Goal: Information Seeking & Learning: Find specific fact

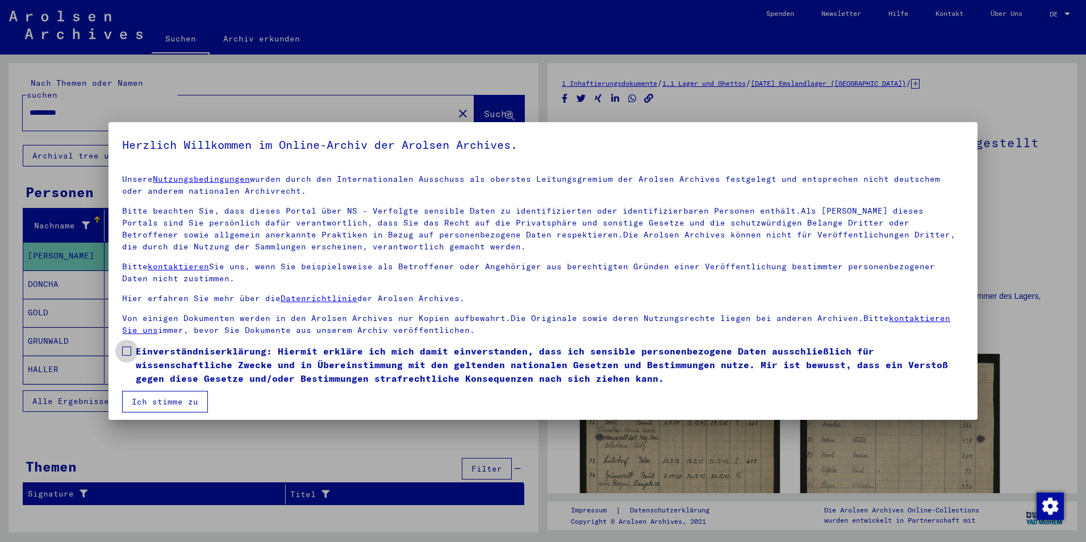
click at [128, 360] on label "Einverständniserklärung: Hiermit erkläre ich mich damit einverstanden, dass ich…" at bounding box center [543, 364] width 842 height 41
click at [162, 396] on button "Ich stimme zu" at bounding box center [165, 402] width 86 height 22
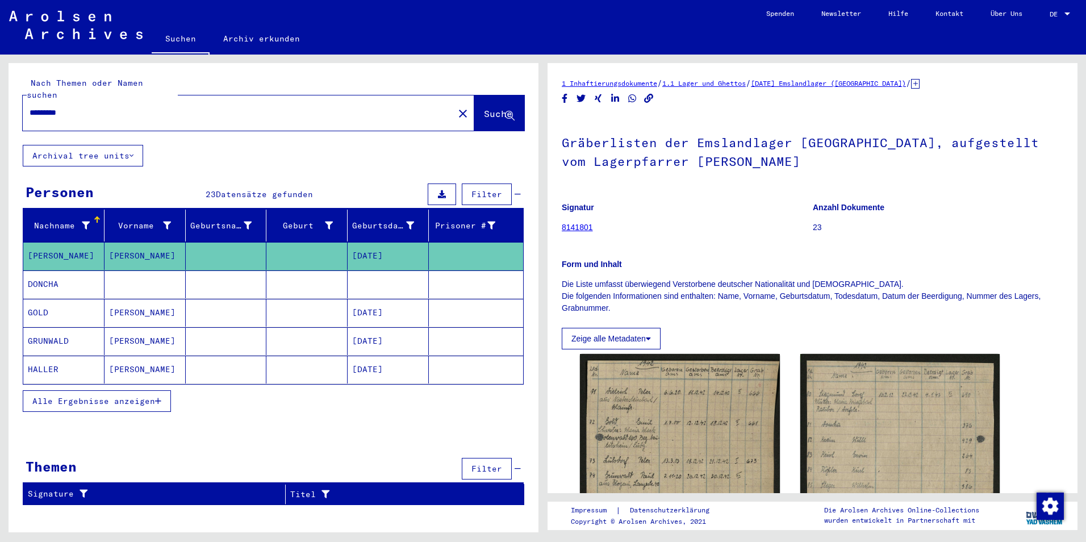
click at [143, 396] on span "Alle Ergebnisse anzeigen" at bounding box center [93, 401] width 123 height 10
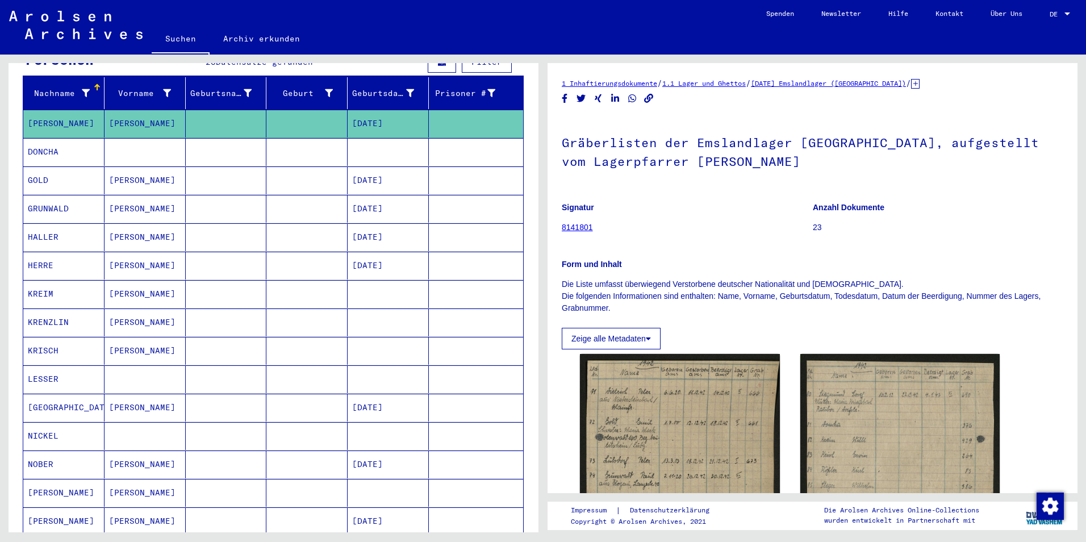
scroll to position [114, 0]
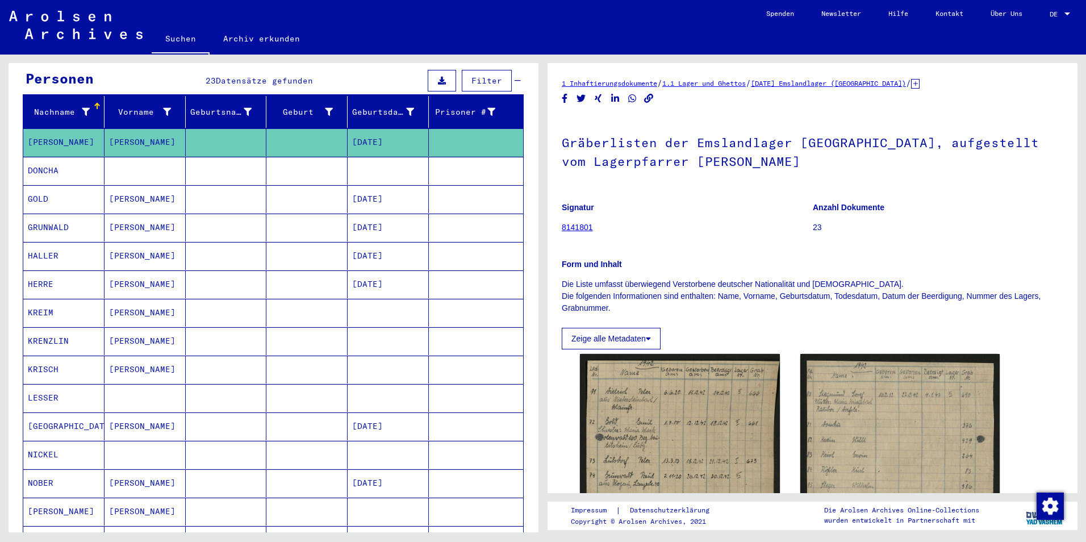
click at [126, 214] on mat-cell "[PERSON_NAME]" at bounding box center [145, 228] width 81 height 28
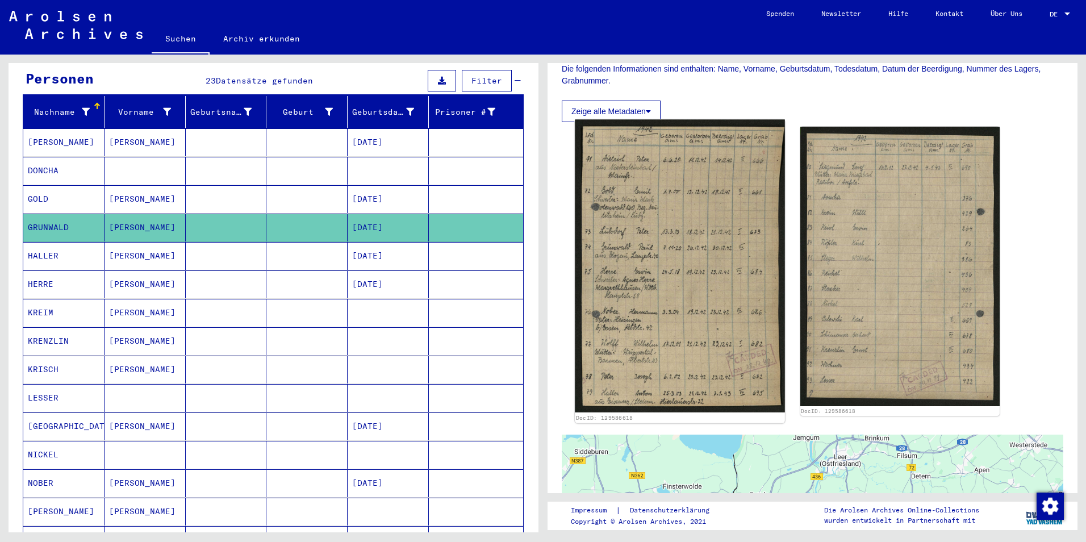
scroll to position [170, 0]
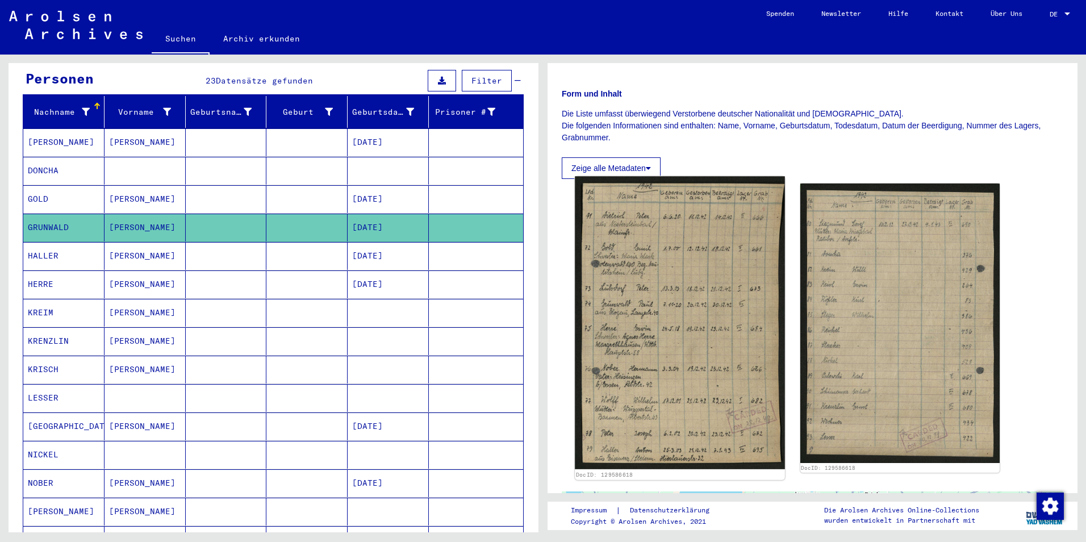
click at [657, 331] on img at bounding box center [680, 322] width 210 height 293
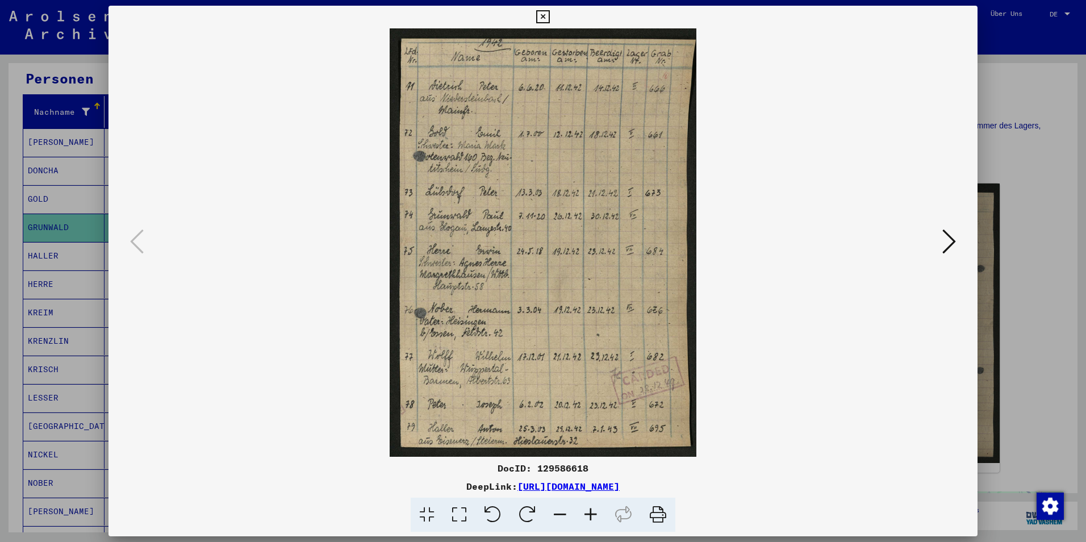
click at [543, 15] on icon at bounding box center [542, 17] width 13 height 14
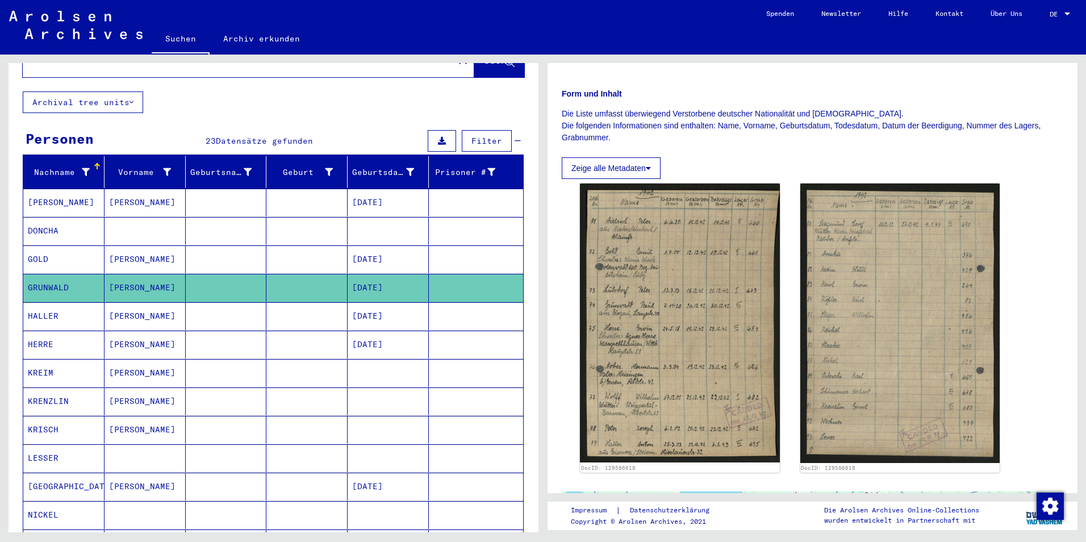
scroll to position [0, 0]
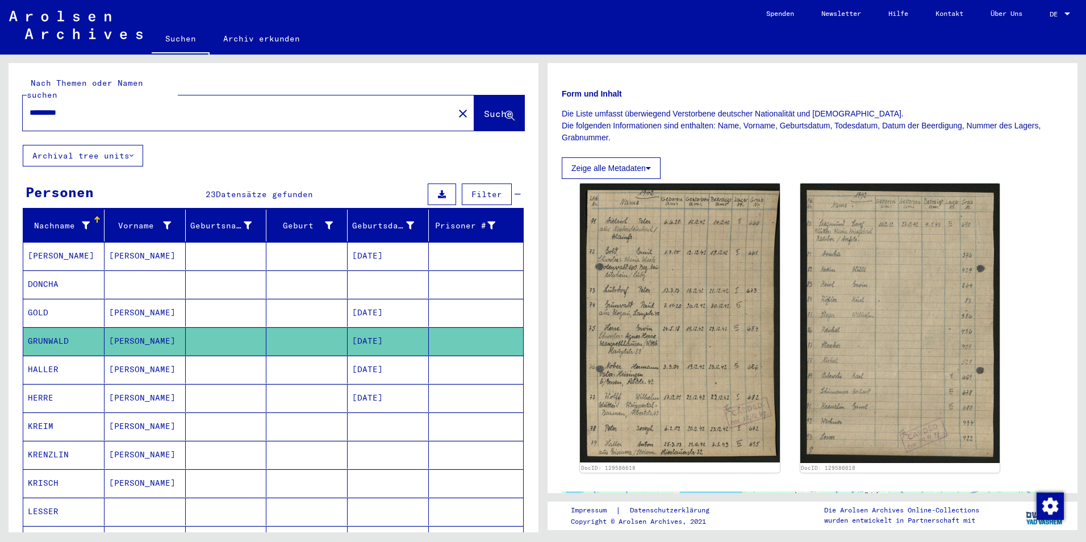
drag, startPoint x: 134, startPoint y: 101, endPoint x: -2, endPoint y: 100, distance: 135.8
click at [0, 100] on html "Suchen Archiv erkunden Spenden Newsletter Hilfe Kontakt Über Uns Suchen Archiv …" at bounding box center [543, 271] width 1086 height 542
type input "**********"
click at [480, 95] on button "Suche" at bounding box center [499, 112] width 50 height 35
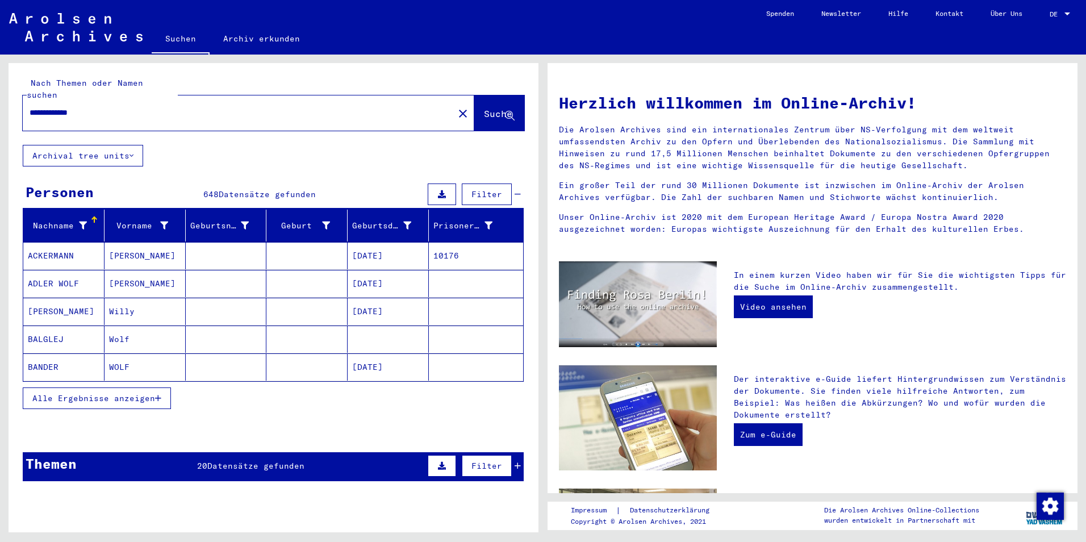
click at [154, 393] on span "Alle Ergebnisse anzeigen" at bounding box center [93, 398] width 123 height 10
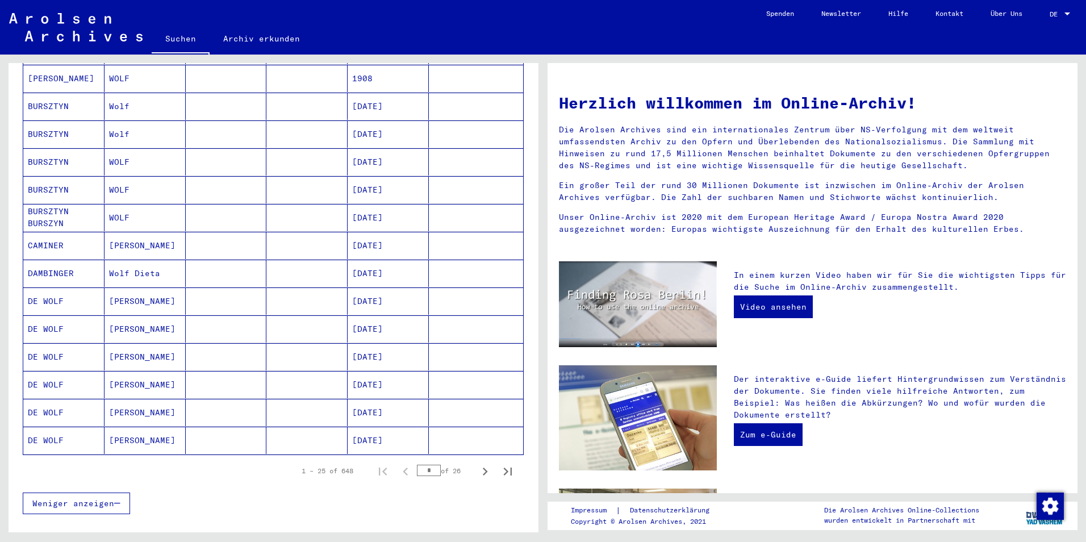
scroll to position [511, 0]
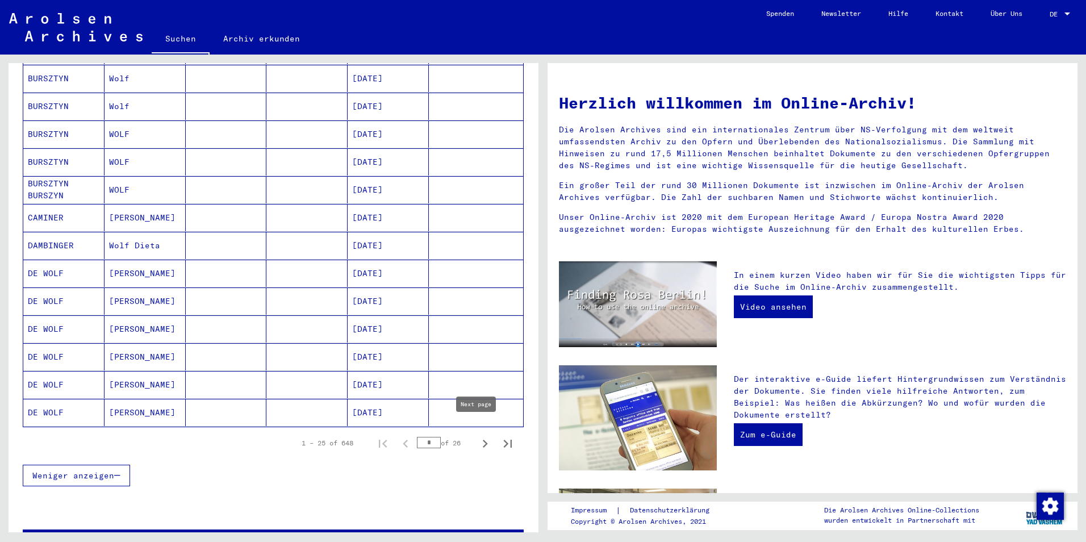
click at [477, 436] on icon "Next page" at bounding box center [485, 444] width 16 height 16
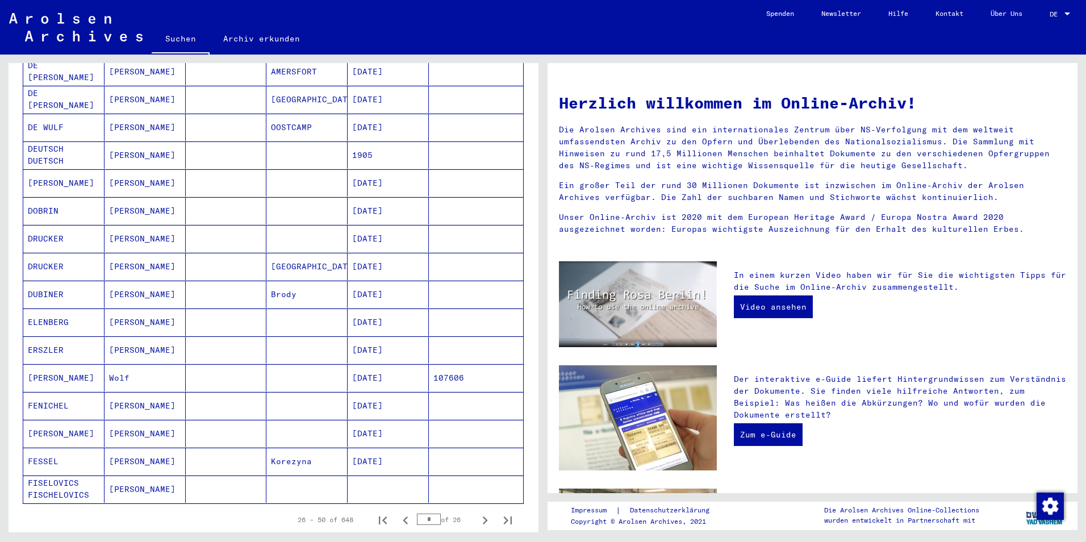
scroll to position [455, 0]
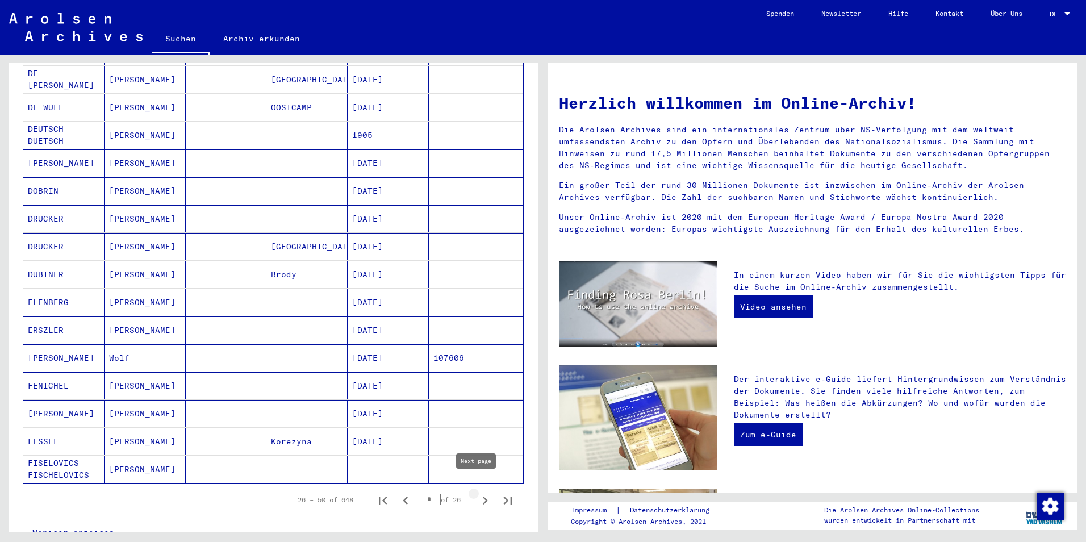
click at [477, 493] on icon "Next page" at bounding box center [485, 501] width 16 height 16
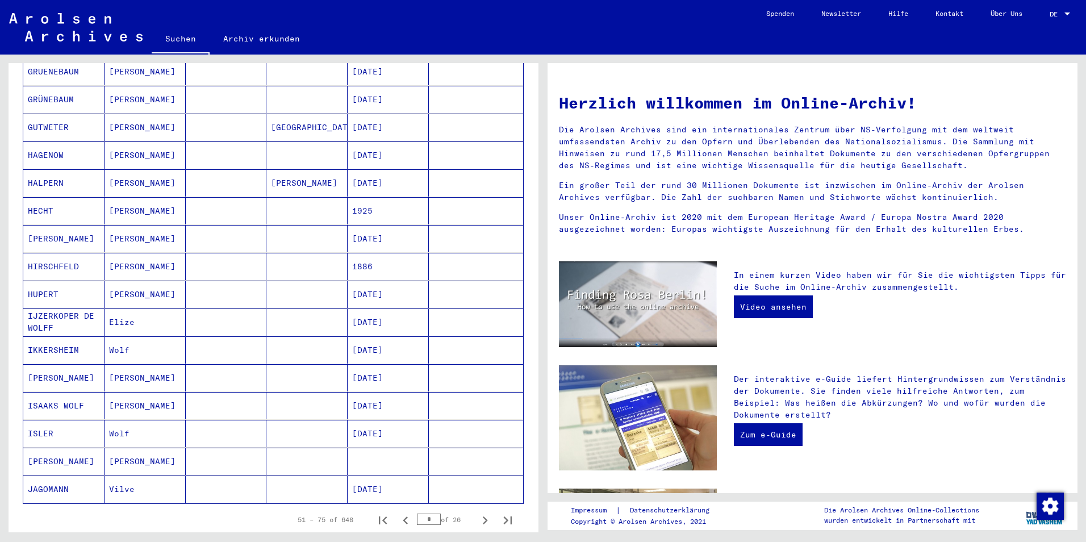
scroll to position [511, 0]
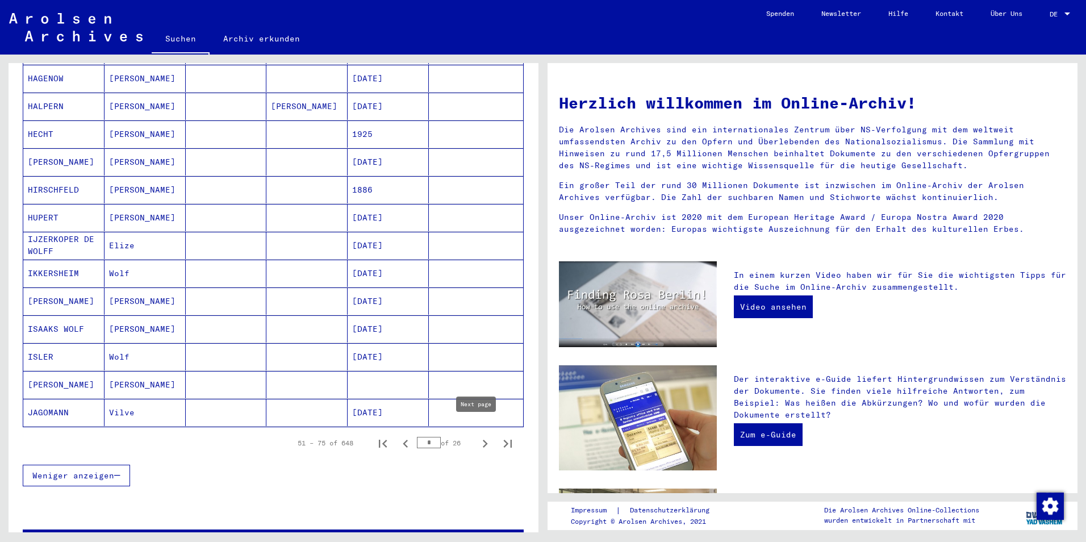
click at [477, 436] on icon "Next page" at bounding box center [485, 444] width 16 height 16
type input "*"
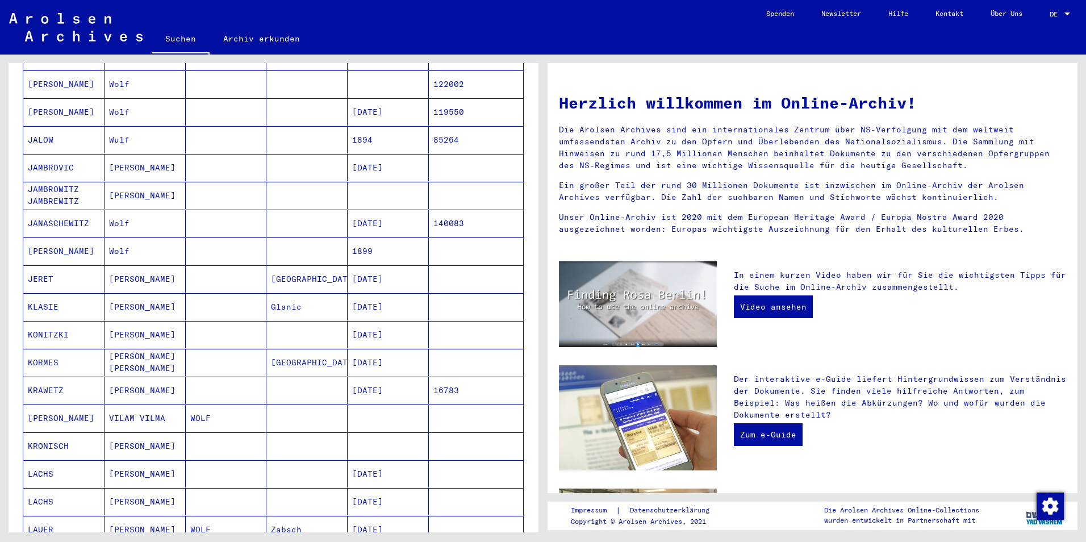
scroll to position [0, 0]
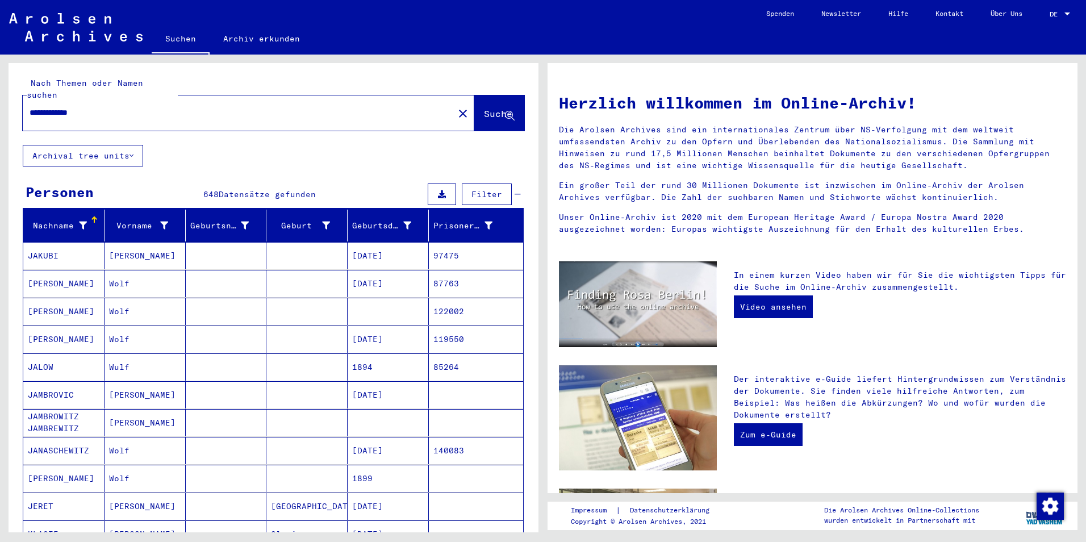
click at [176, 107] on input "**********" at bounding box center [235, 113] width 411 height 12
type input "**********"
click at [474, 95] on button "Suche" at bounding box center [499, 112] width 50 height 35
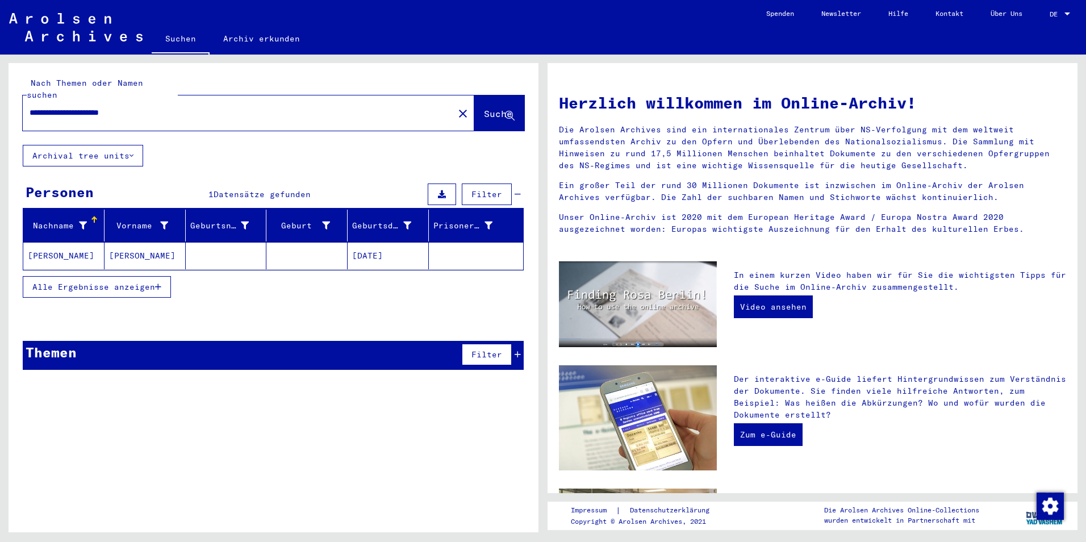
click at [341, 252] on mat-cell at bounding box center [306, 255] width 81 height 27
